Goal: Obtain resource: Obtain resource

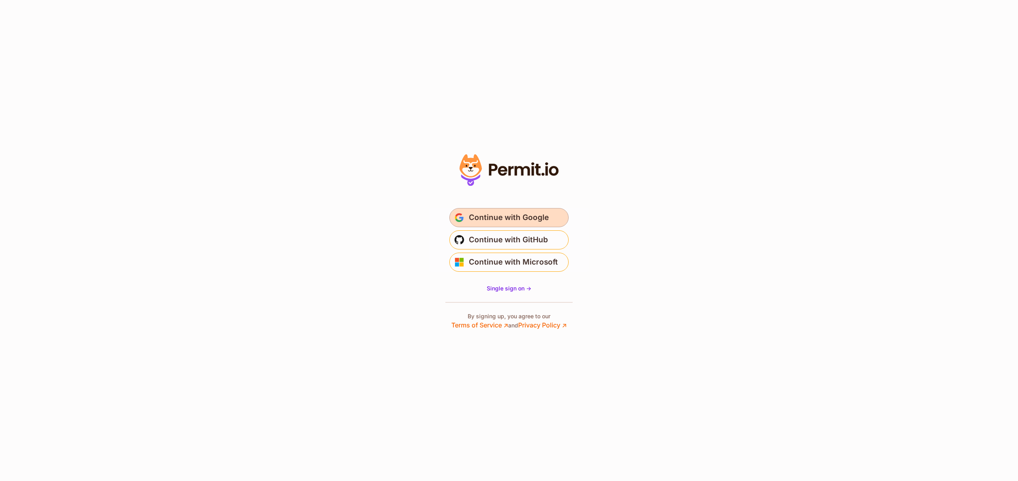
click at [509, 211] on span "Continue with Google" at bounding box center [509, 217] width 80 height 13
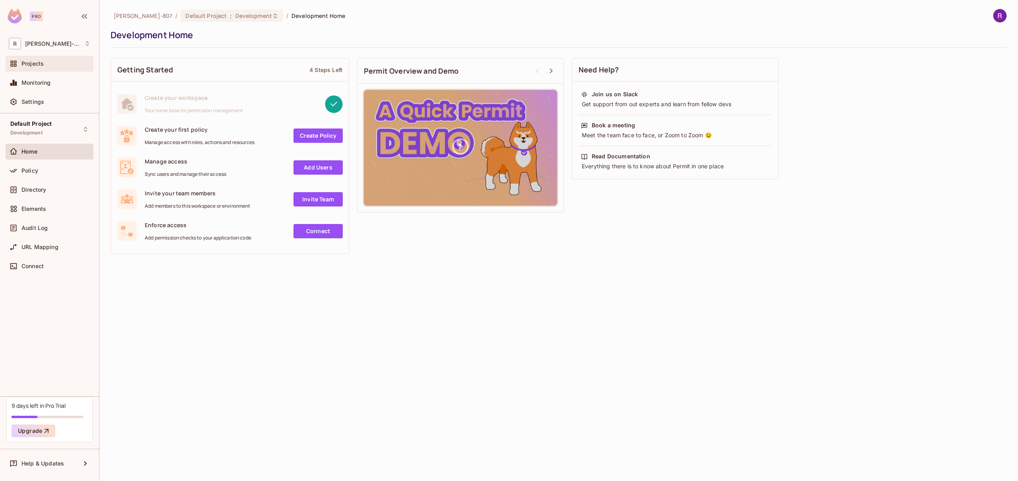
click at [35, 66] on span "Projects" at bounding box center [32, 63] width 22 height 6
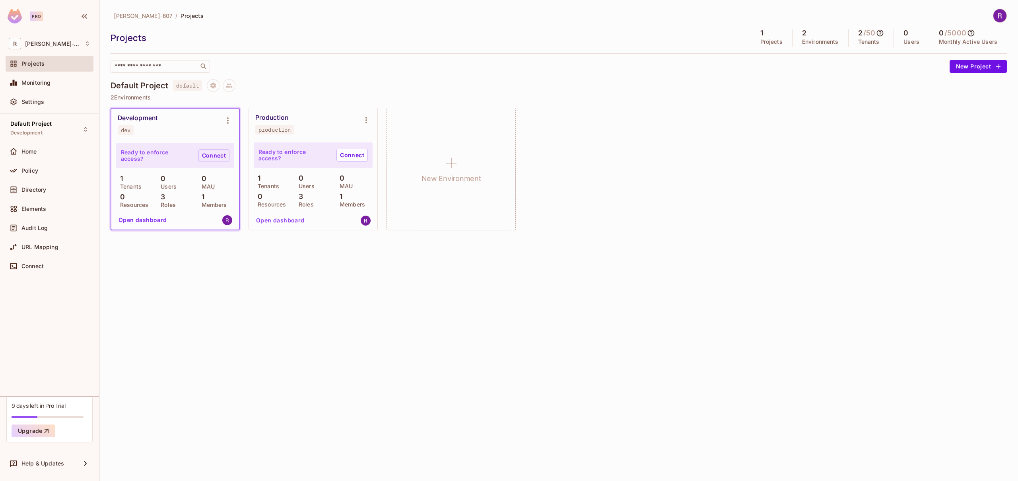
click at [211, 156] on link "Connect" at bounding box center [213, 155] width 31 height 13
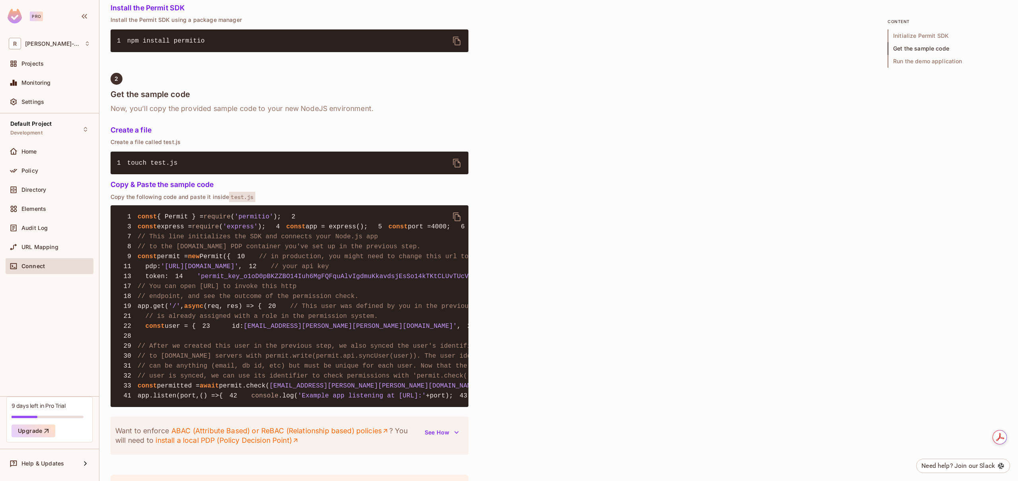
scroll to position [434, 0]
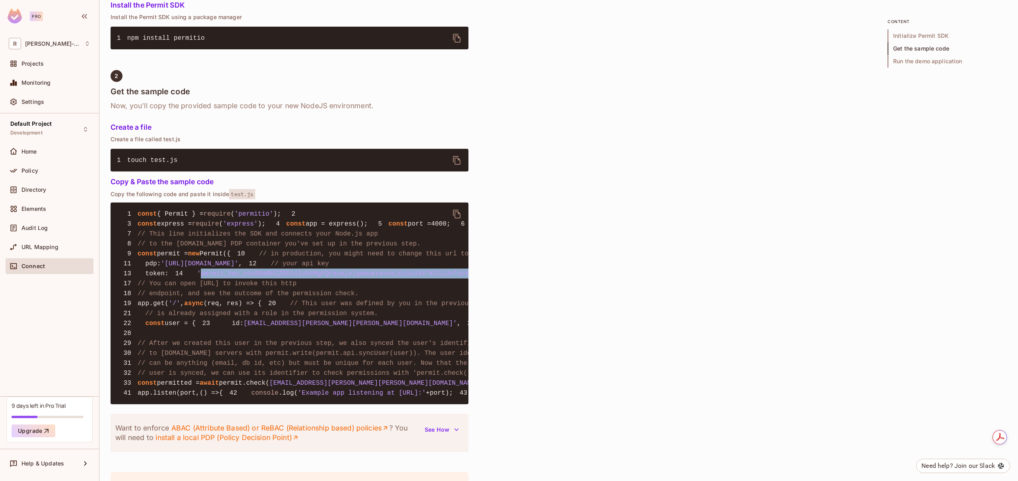
drag, startPoint x: 149, startPoint y: 337, endPoint x: 458, endPoint y: 336, distance: 309.0
click at [460, 277] on span "'permit_key_o1oD0pBKZZBO14Iuh6MgFQFquAlvIgdmuKkavdsjEsSo14kTKtCLUvTUcV9bWf5INA1…" at bounding box center [389, 273] width 384 height 7
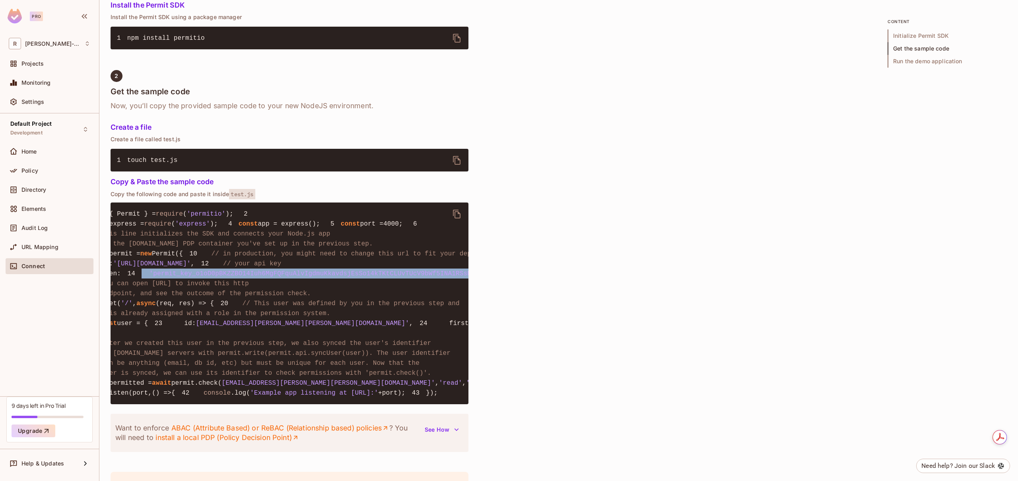
scroll to position [0, 0]
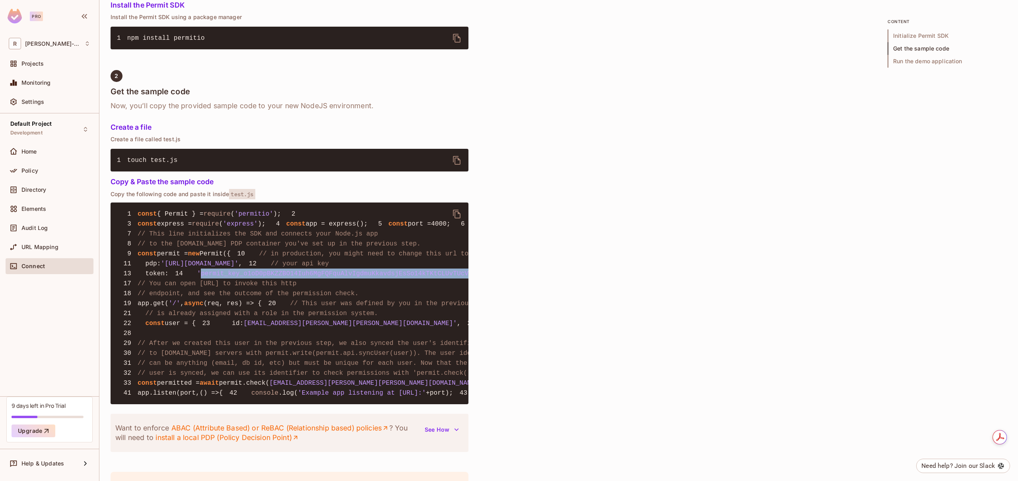
drag, startPoint x: 450, startPoint y: 336, endPoint x: 150, endPoint y: 339, distance: 299.9
click at [197, 277] on span "'permit_key_o1oD0pBKZZBO14Iuh6MgFQFquAlvIgdmuKkavdsjEsSo14kTKtCLUvTUcV9bWf5INA1…" at bounding box center [389, 273] width 384 height 7
copy span "permit_key_o1oD0pBKZZBO14Iuh6MgFQFquAlvIgdmuKkavdsjEsSo14kTKtCLUvTUcV9bWf5INA1R…"
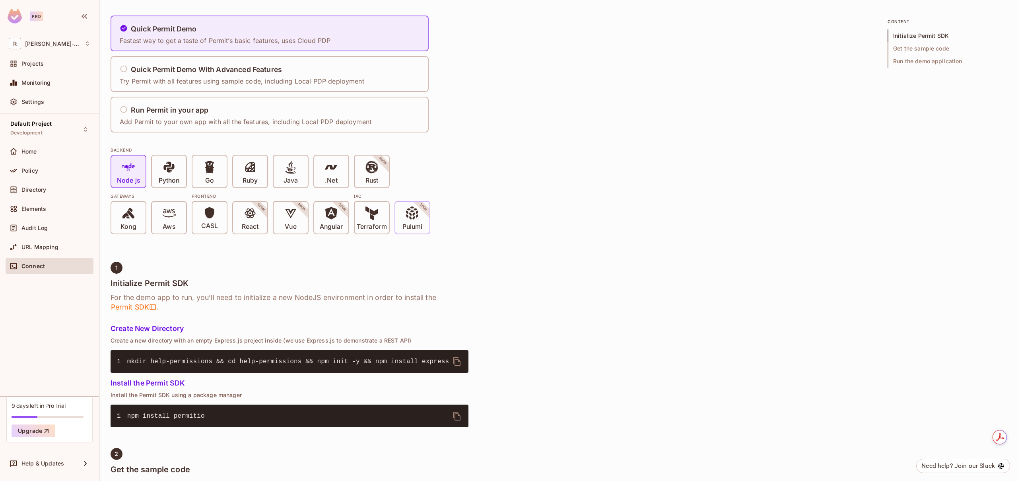
scroll to position [55, 0]
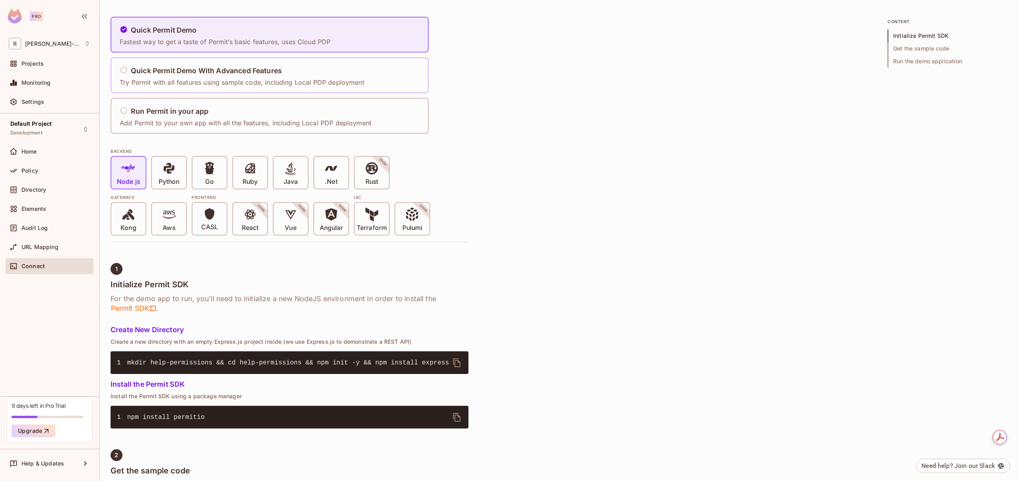
click at [122, 71] on icon at bounding box center [124, 70] width 8 height 8
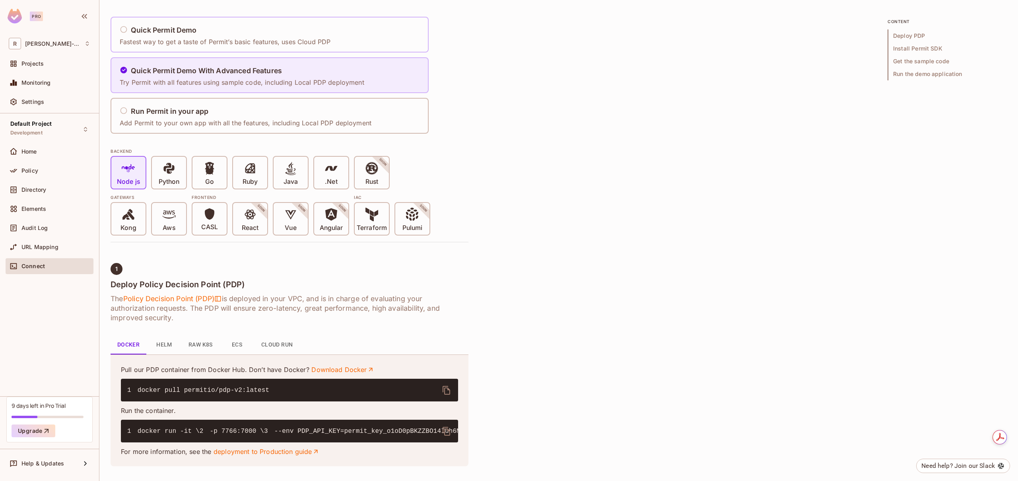
click at [123, 29] on icon at bounding box center [124, 29] width 8 height 8
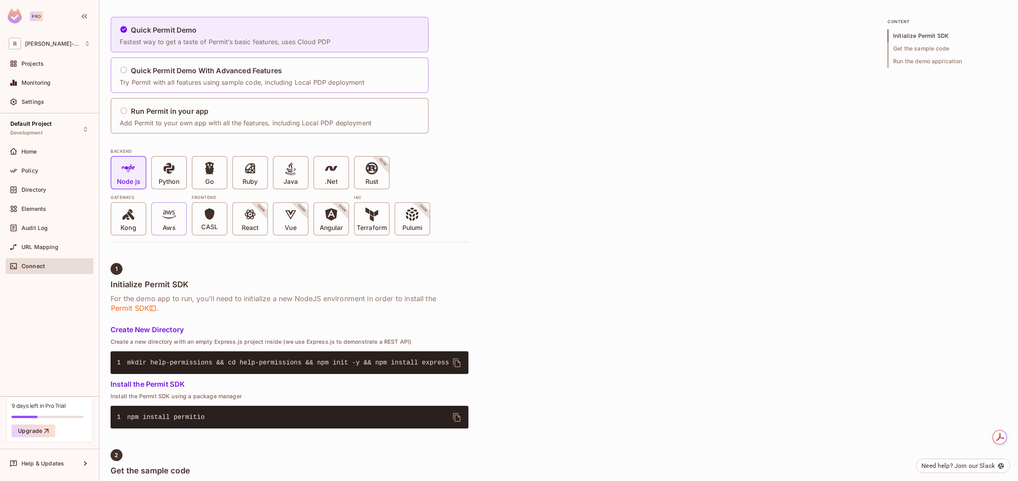
click at [164, 220] on icon at bounding box center [169, 215] width 14 height 14
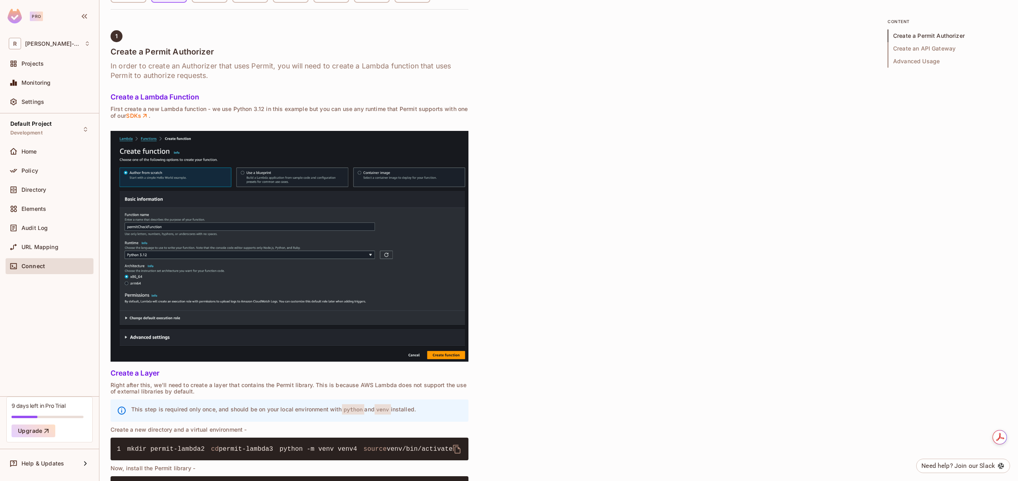
scroll to position [0, 0]
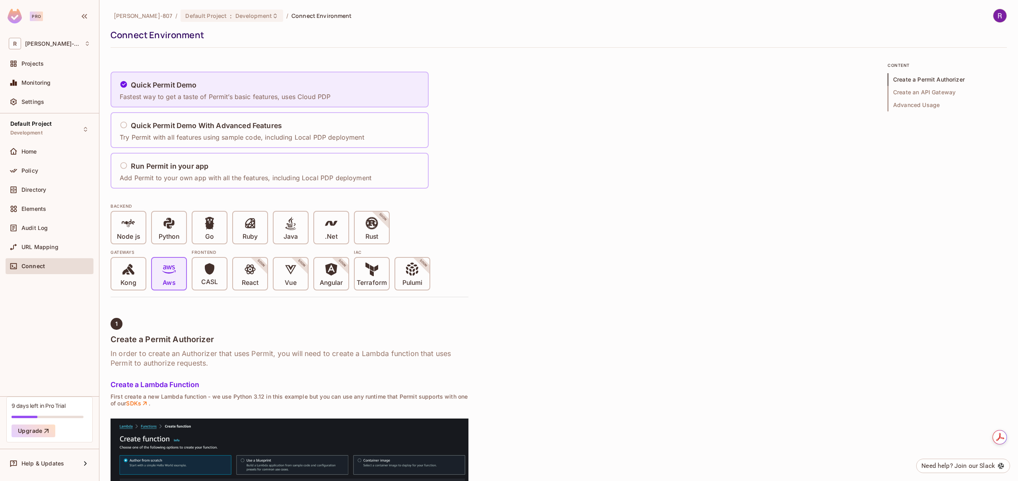
click at [124, 166] on icon at bounding box center [124, 165] width 8 height 8
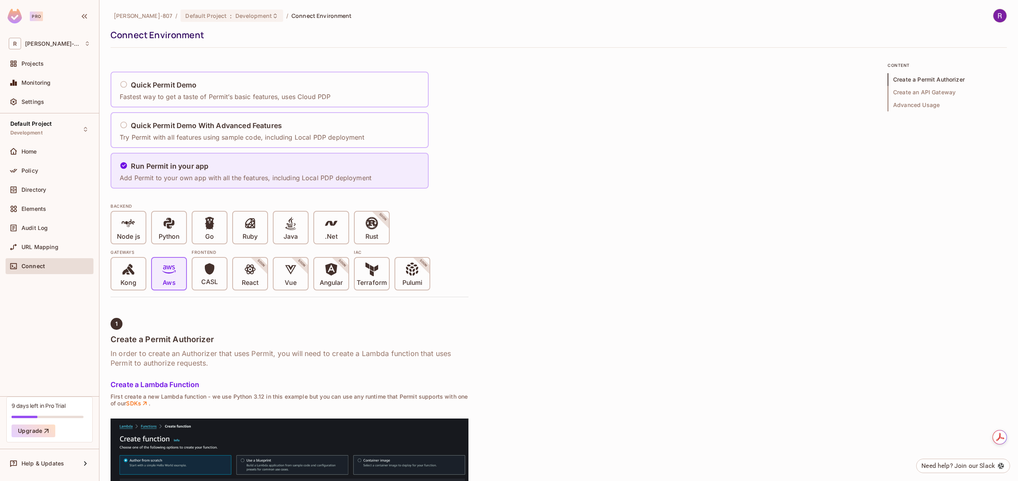
click at [200, 168] on h5 "Run Permit in your app" at bounding box center [170, 166] width 78 height 8
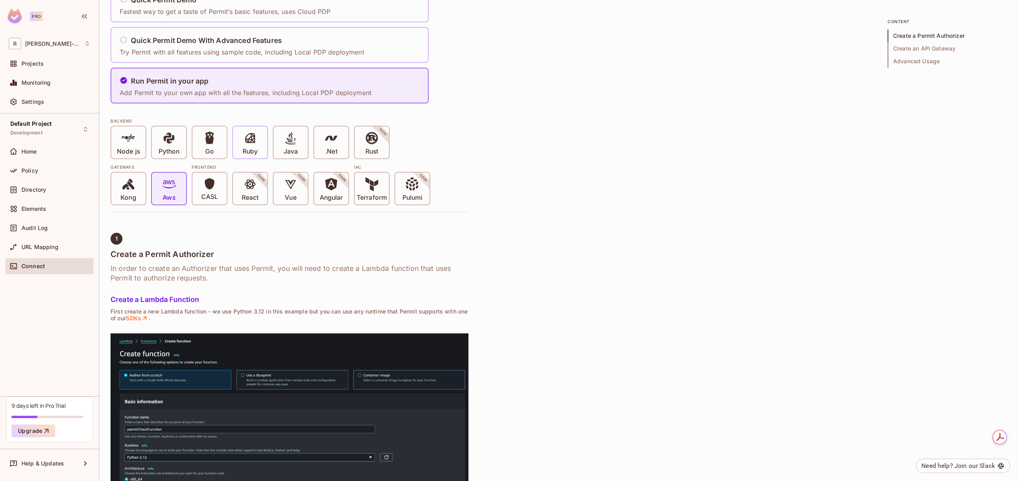
scroll to position [68, 0]
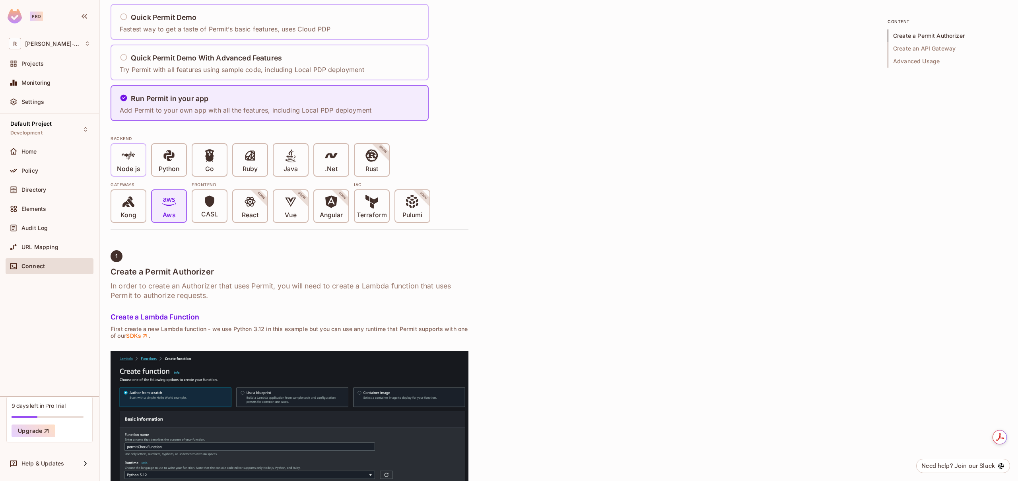
click at [123, 161] on icon at bounding box center [129, 156] width 14 height 14
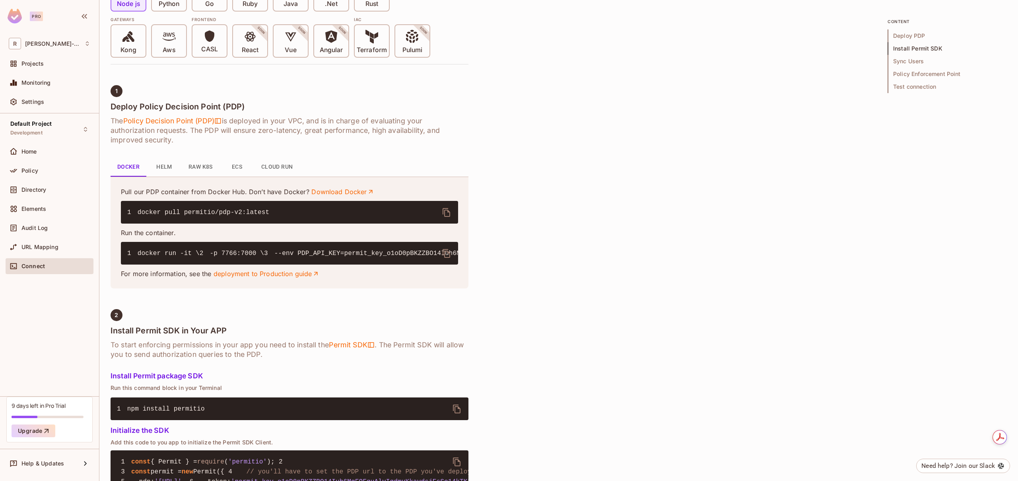
scroll to position [231, 0]
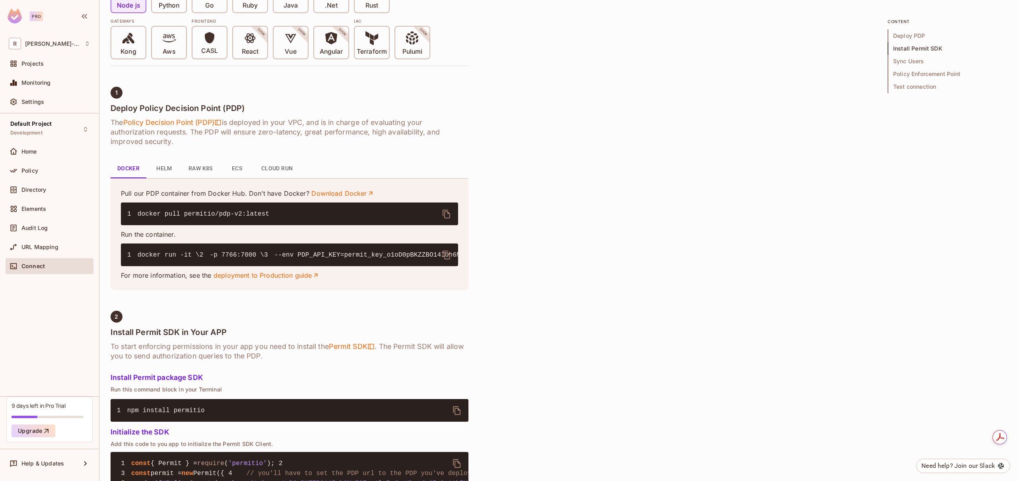
drag, startPoint x: 235, startPoint y: 293, endPoint x: 136, endPoint y: 258, distance: 104.4
click at [136, 258] on pre "1 docker run -it \ 2 -p 7766:7000 \ 3 --env PDP_API_KEY=permit_key_o1oD0pBKZZBO…" at bounding box center [289, 254] width 337 height 23
copy code "docker run -it \ 2 -p 7766:7000 \ 3 --env PDP_API_KEY=permit_key_o1oD0pBKZZBO14…"
